Goal: Find specific page/section: Find specific page/section

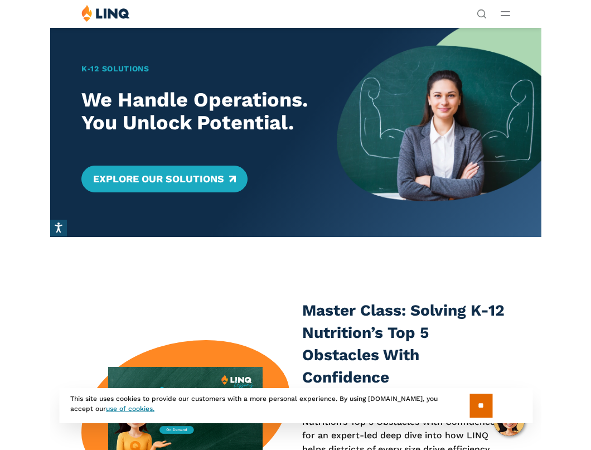
scroll to position [4, 0]
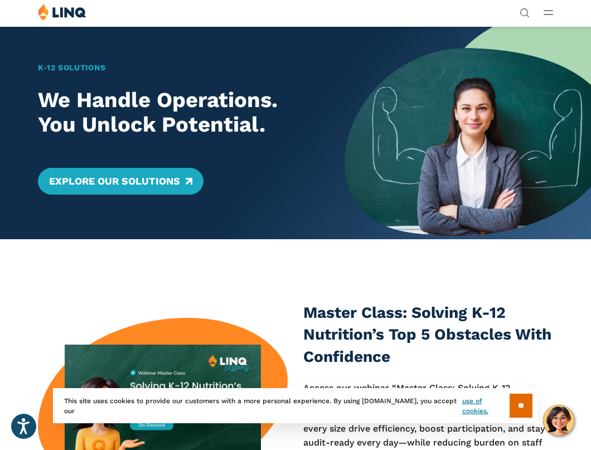
click at [202, 45] on div "K‑12 Solutions We Handle Operations. You Unlock Potential. Explore Our Solutions" at bounding box center [172, 132] width 345 height 213
click at [491, 9] on div "Solutions Nutrition Overview NEW School Nutrition Suite School Nutrition State …" at bounding box center [295, 13] width 591 height 21
click at [491, 11] on line "Open Main Menu" at bounding box center [548, 11] width 8 height 0
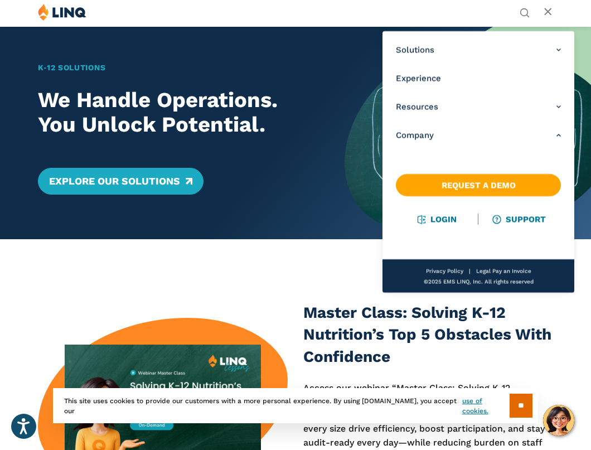
click at [452, 128] on li "Company Overview Why LINQ? Careers Leadership Events News Contact Legal Privacy…" at bounding box center [478, 135] width 165 height 28
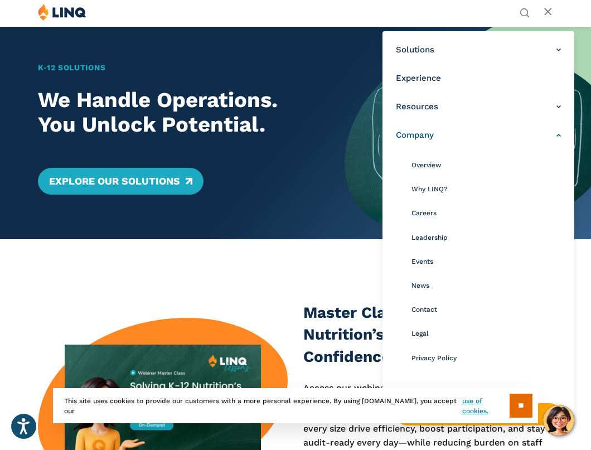
click at [439, 136] on link "Company" at bounding box center [478, 135] width 165 height 12
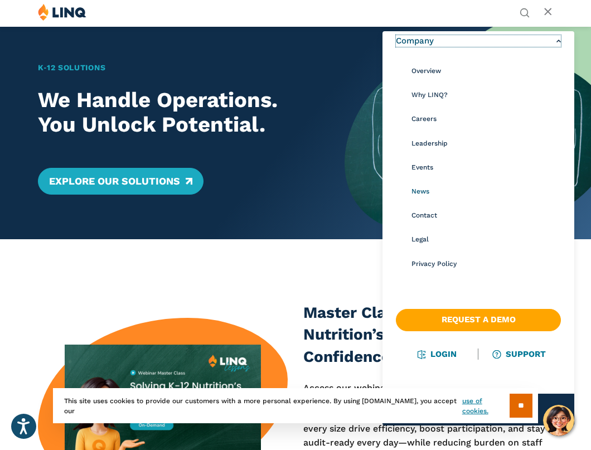
scroll to position [96, 0]
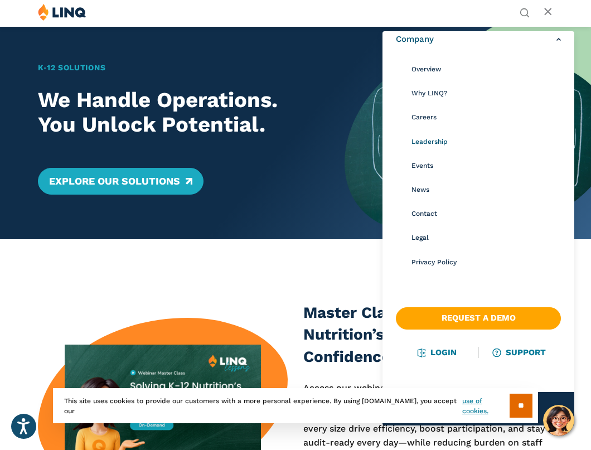
click at [437, 142] on span "Leadership" at bounding box center [429, 142] width 36 height 8
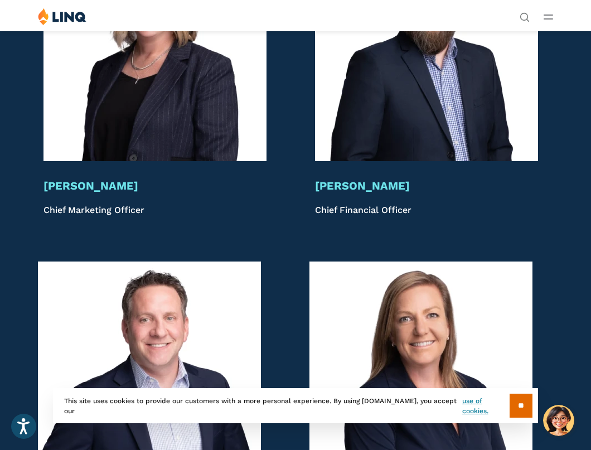
scroll to position [2384, 0]
